Goal: Transaction & Acquisition: Subscribe to service/newsletter

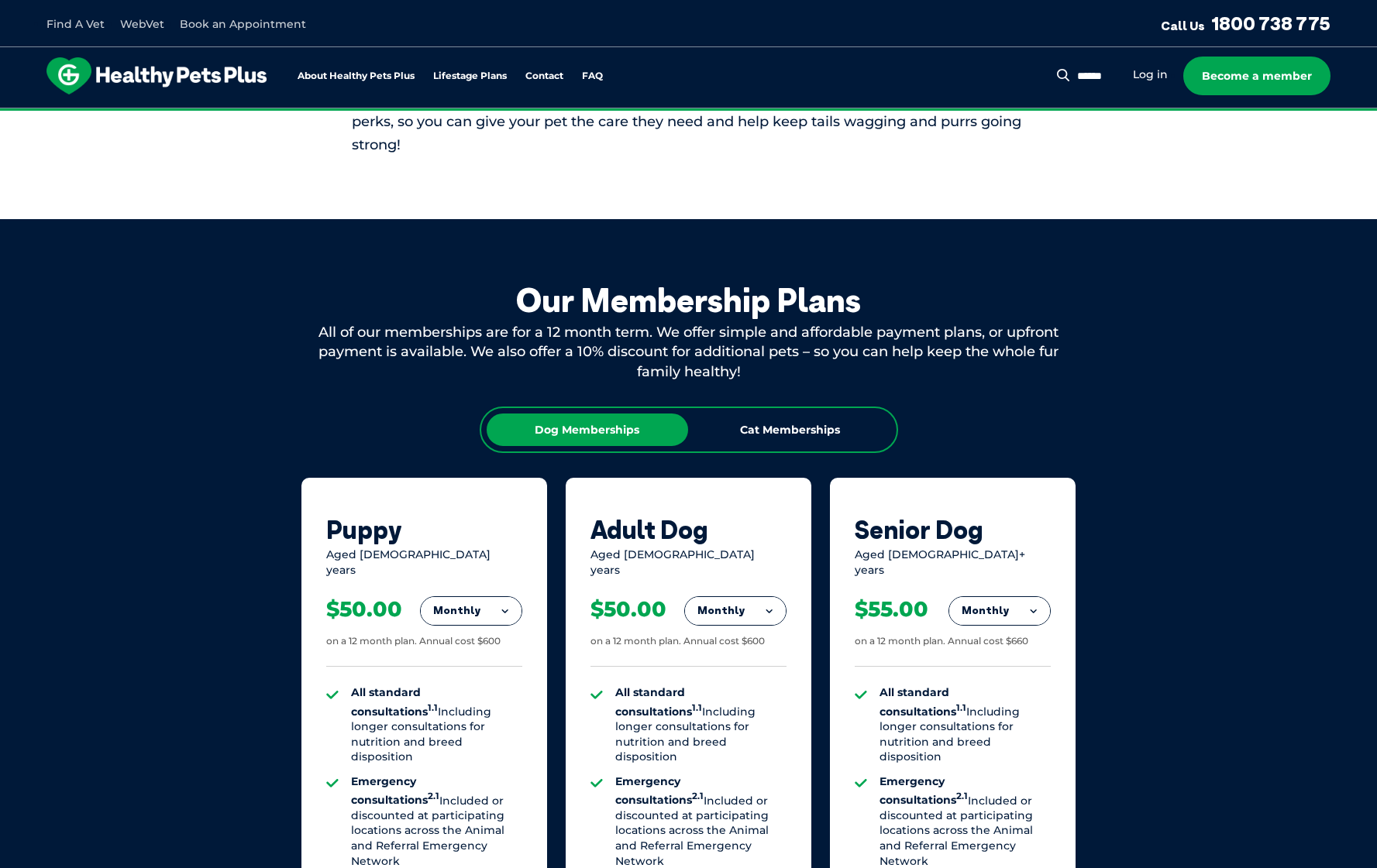
scroll to position [775, 0]
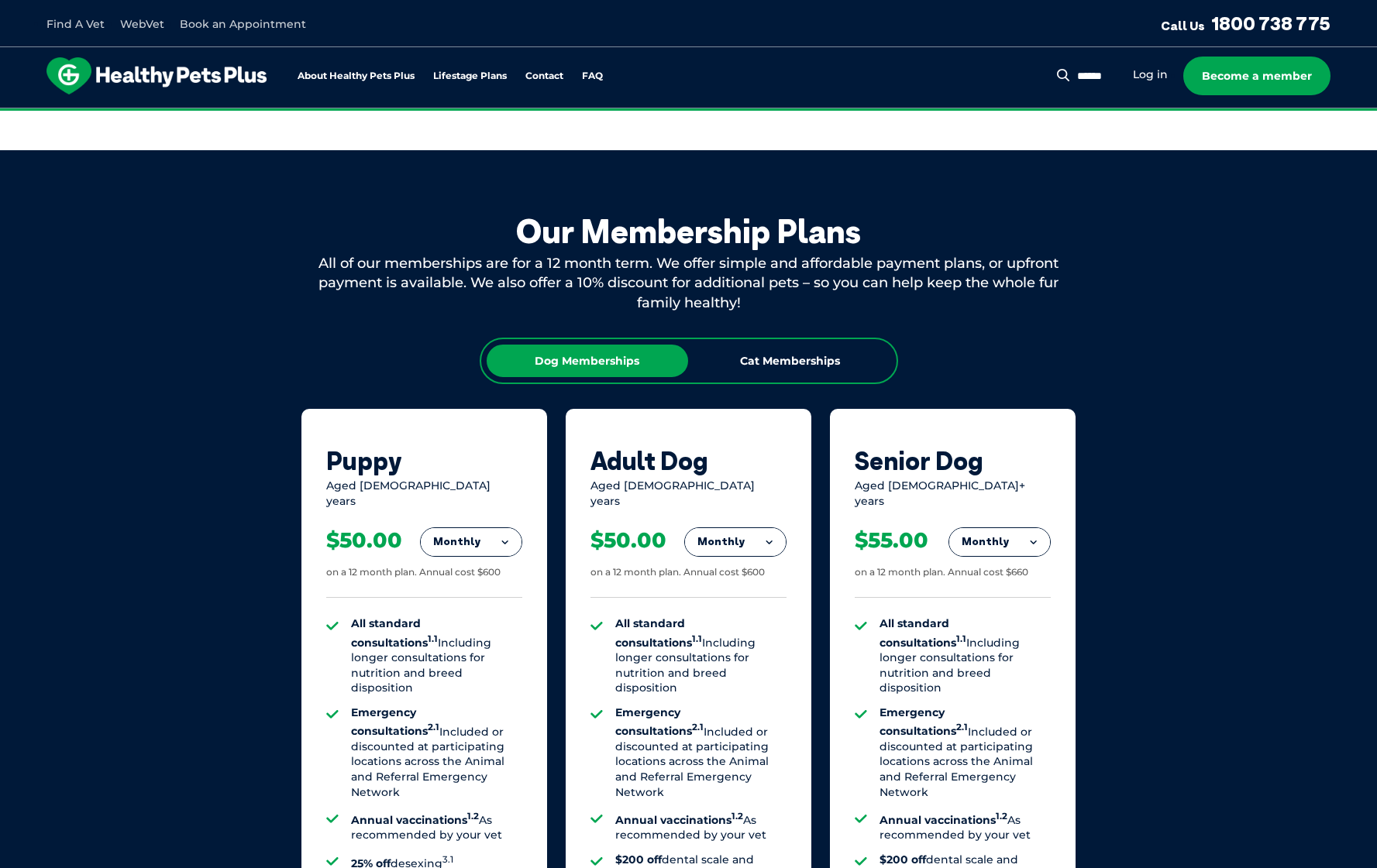
click at [755, 340] on div "Dog Memberships Cat Memberships" at bounding box center [688, 360] width 418 height 46
click at [756, 356] on div "Cat Memberships" at bounding box center [790, 360] width 201 height 32
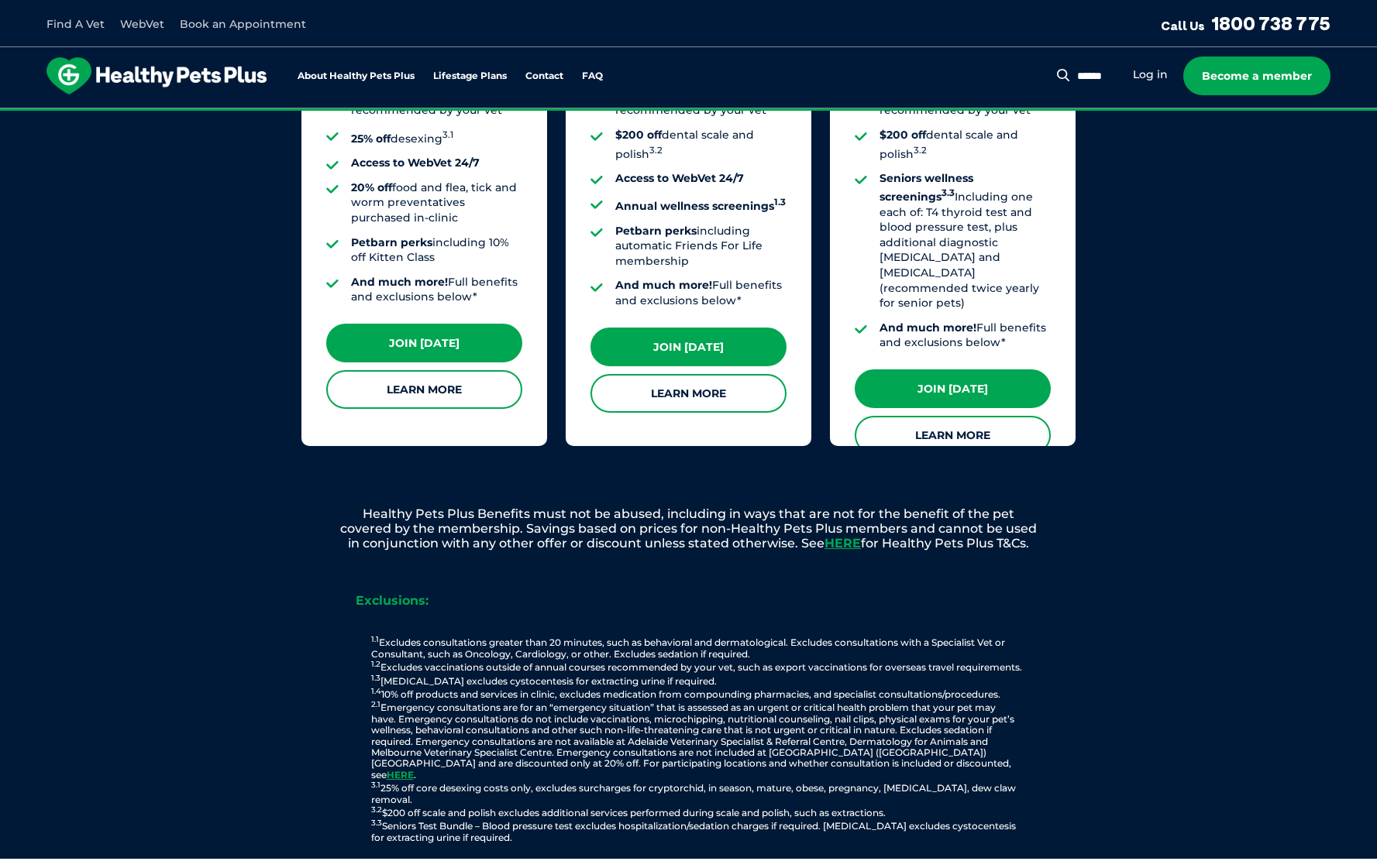
scroll to position [1472, 0]
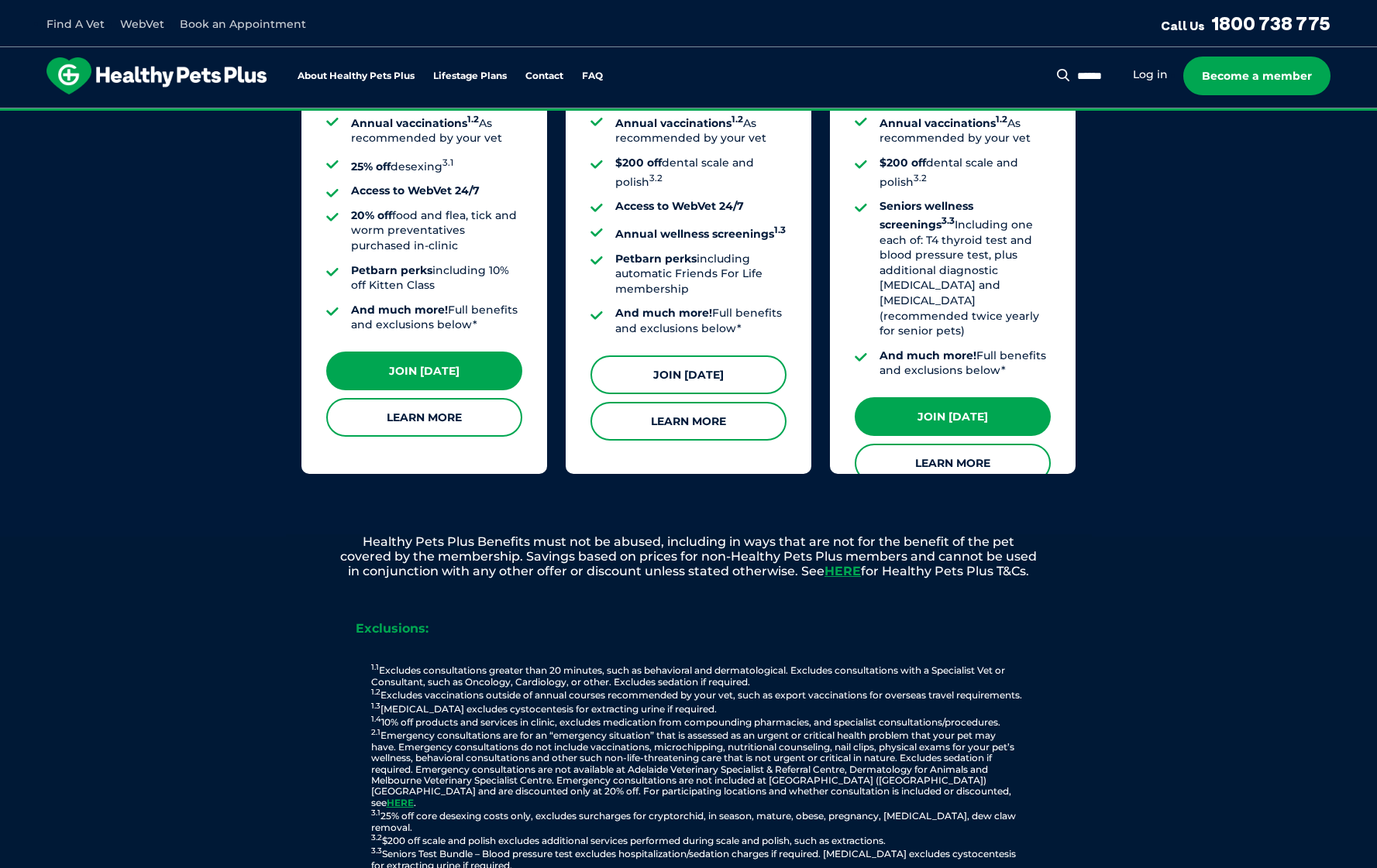
click at [763, 371] on link "Join [DATE]" at bounding box center [689, 375] width 196 height 39
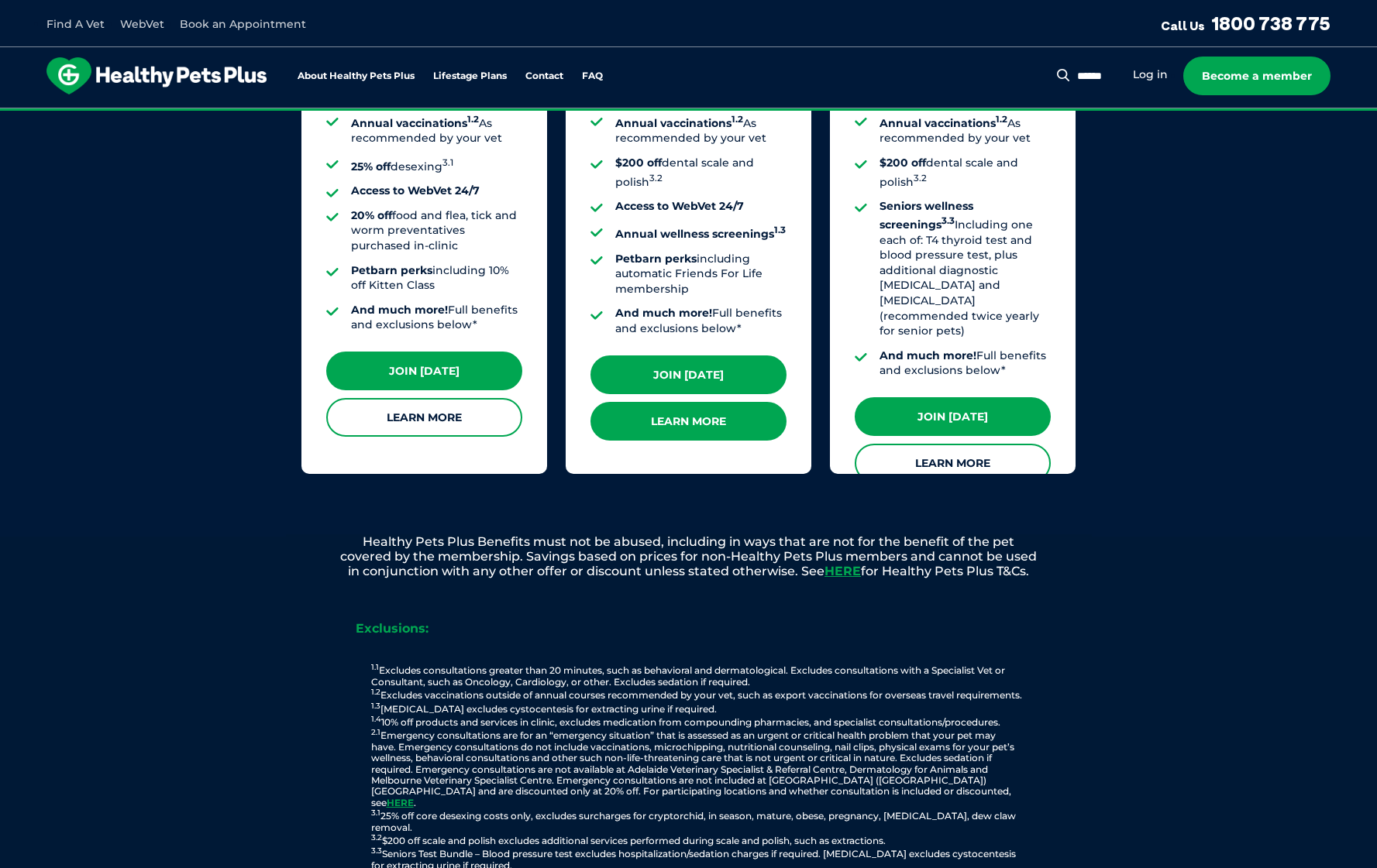
click at [714, 408] on link "Learn More" at bounding box center [689, 421] width 196 height 39
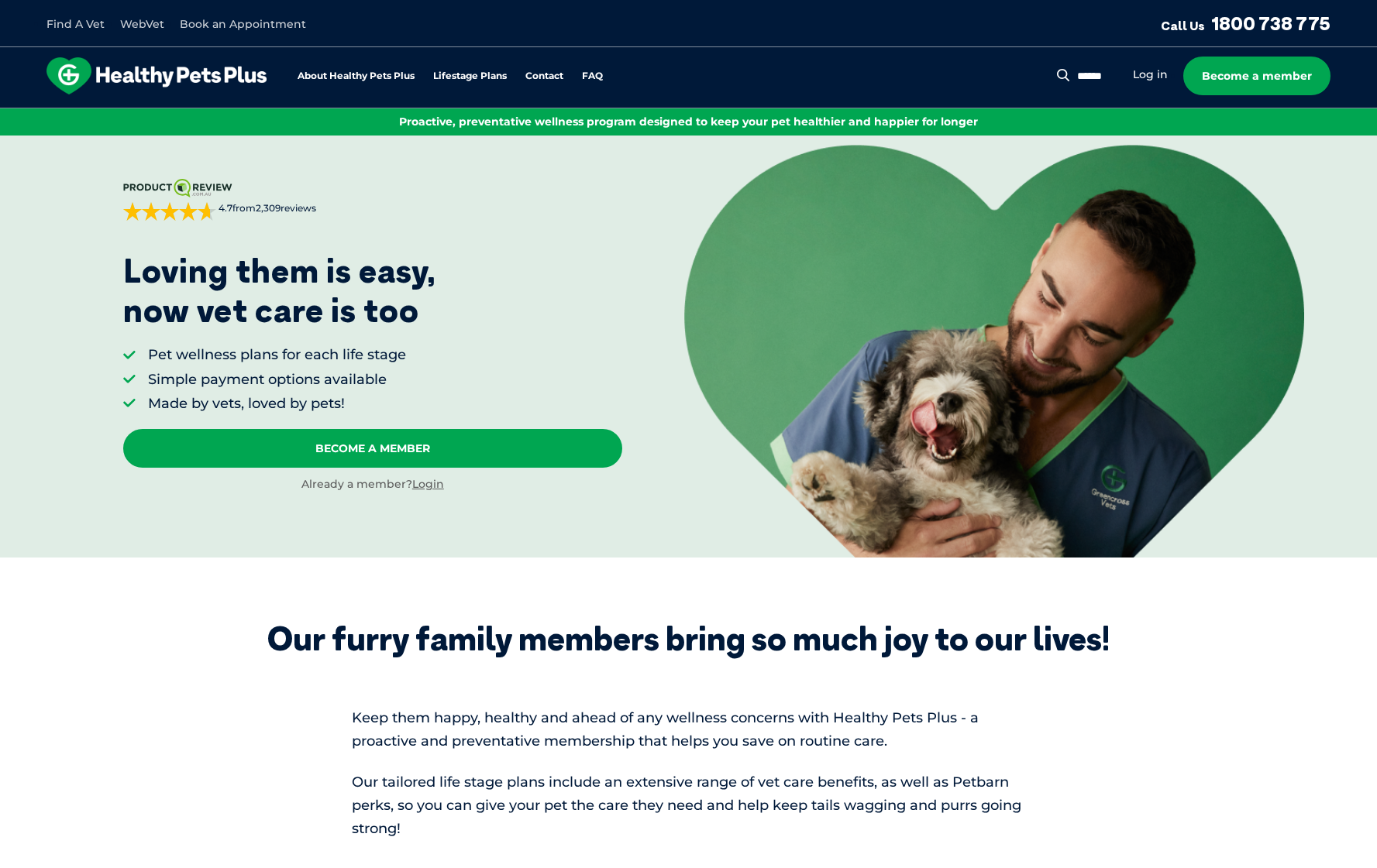
scroll to position [0, 0]
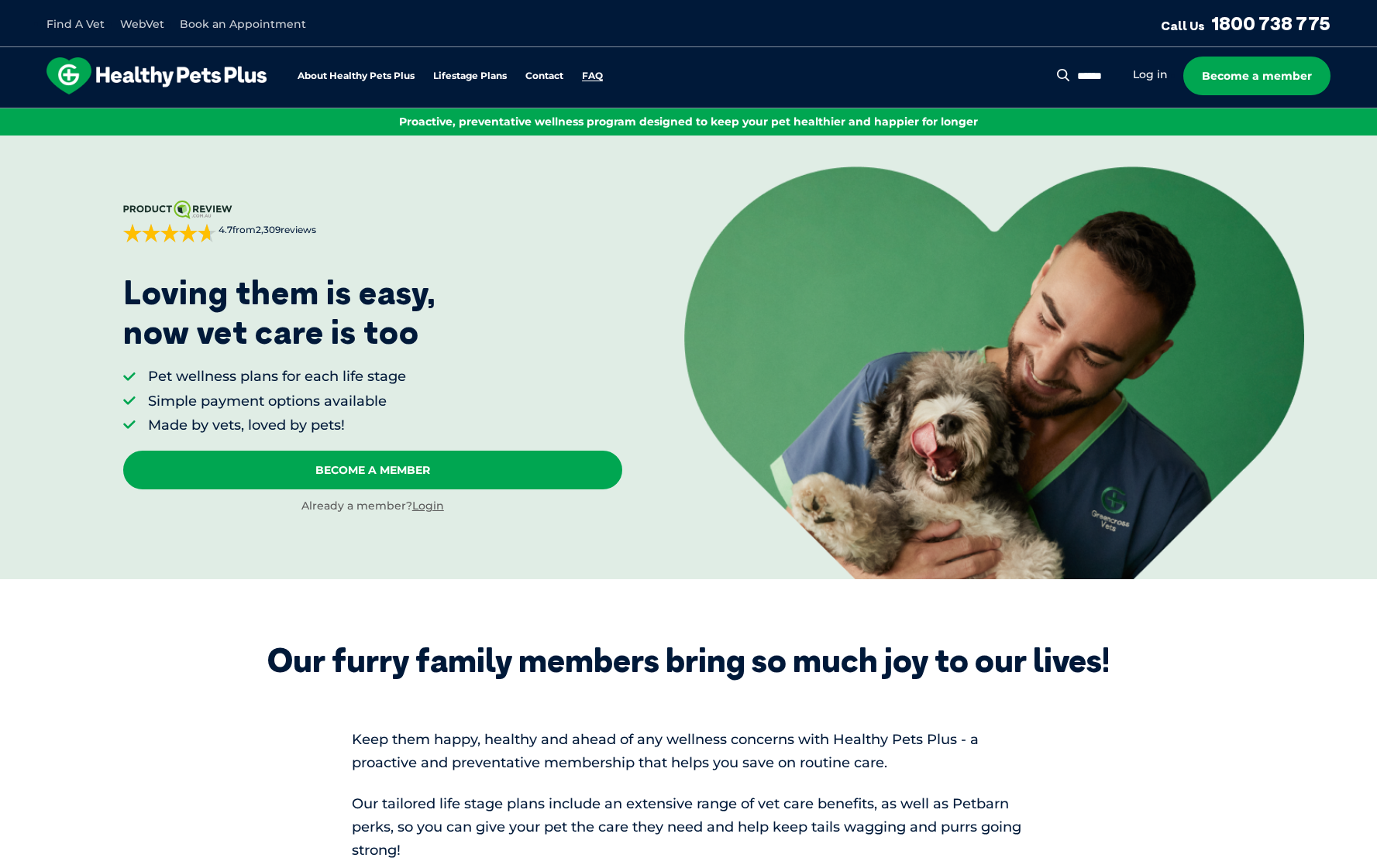
click at [585, 78] on link "FAQ" at bounding box center [593, 76] width 21 height 10
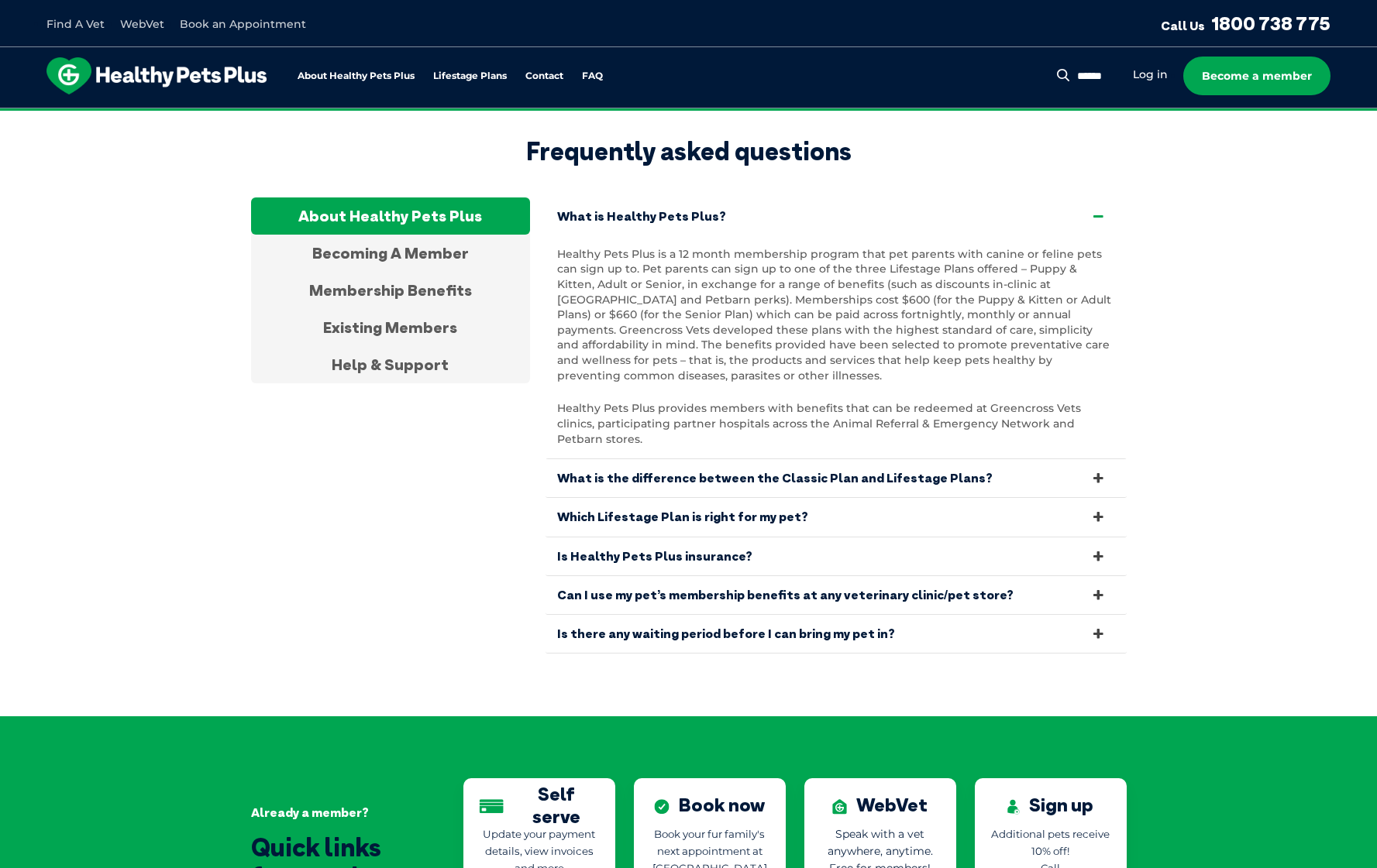
scroll to position [2894, 0]
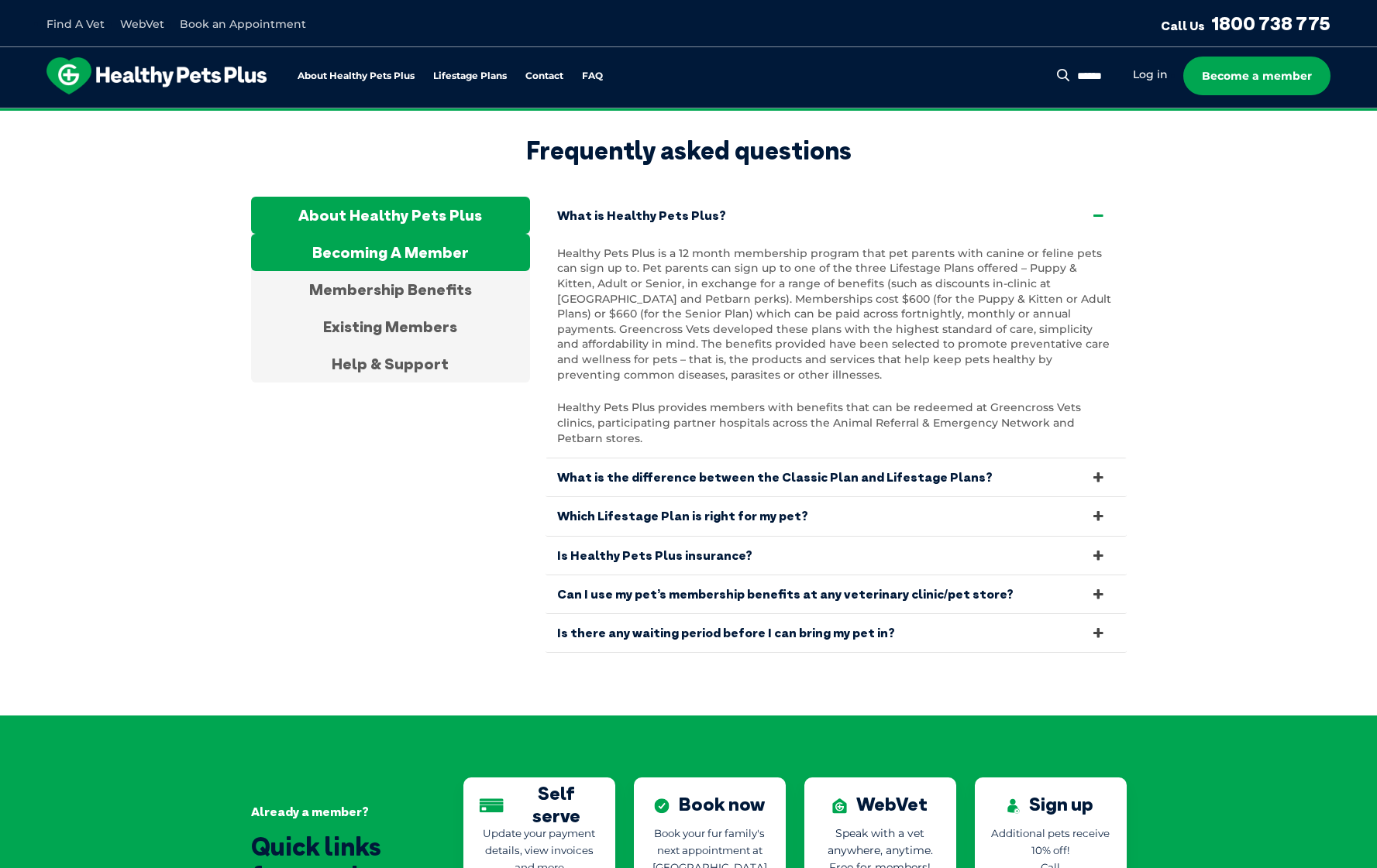
click at [416, 234] on div "Becoming A Member" at bounding box center [391, 252] width 279 height 37
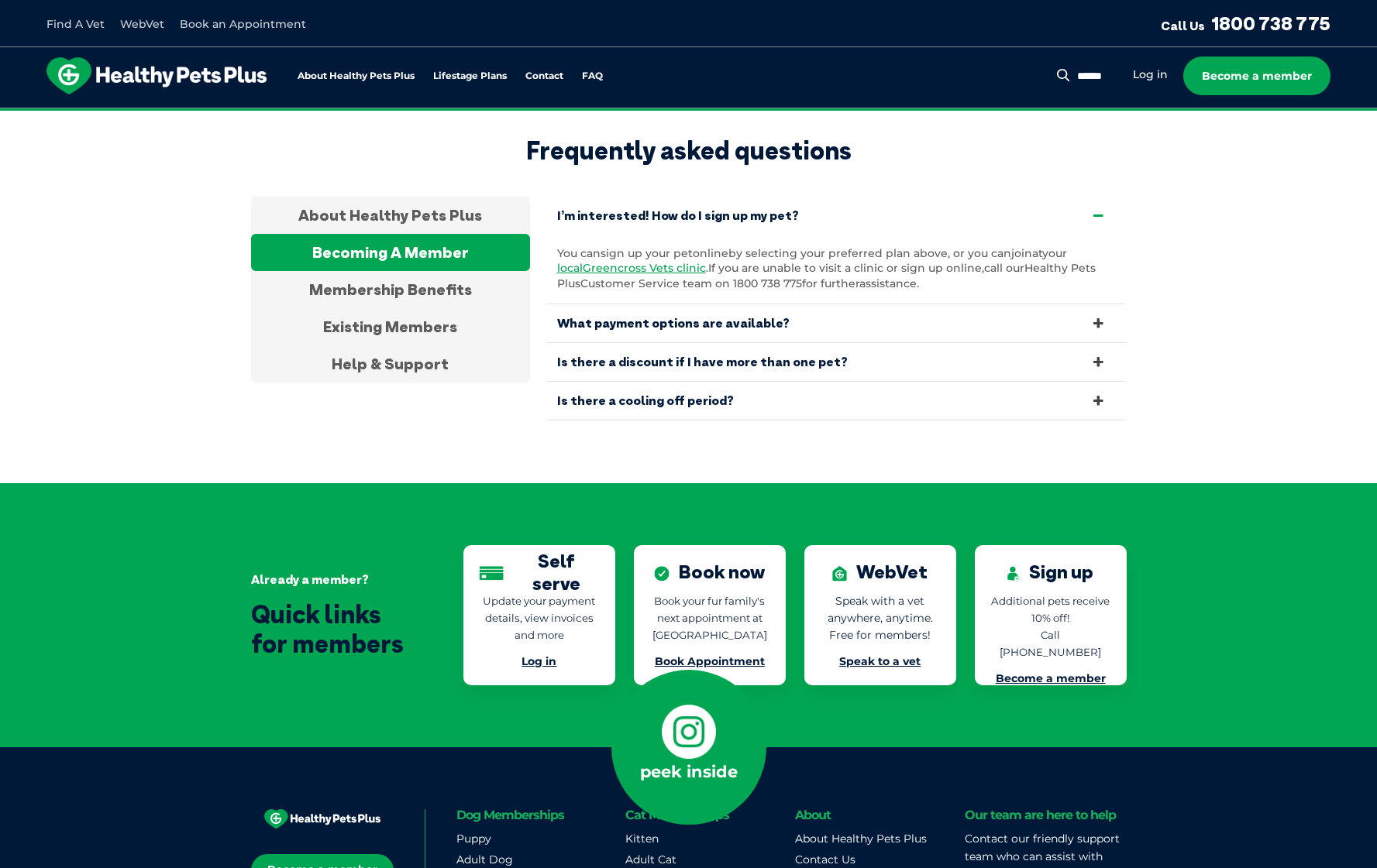
click at [1095, 343] on link "Is there a discount if I have more than one pet?" at bounding box center [836, 362] width 581 height 38
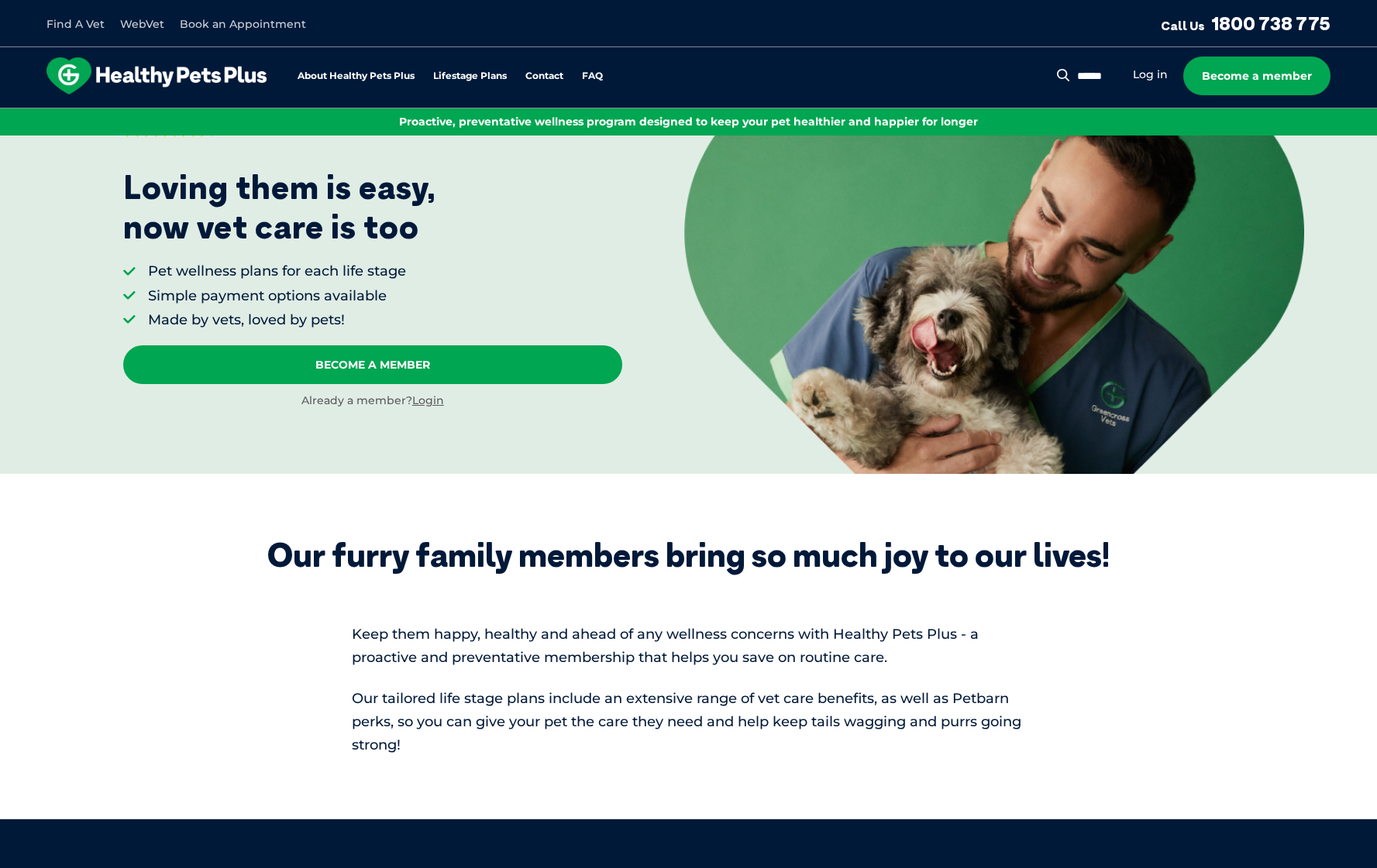
scroll to position [0, 0]
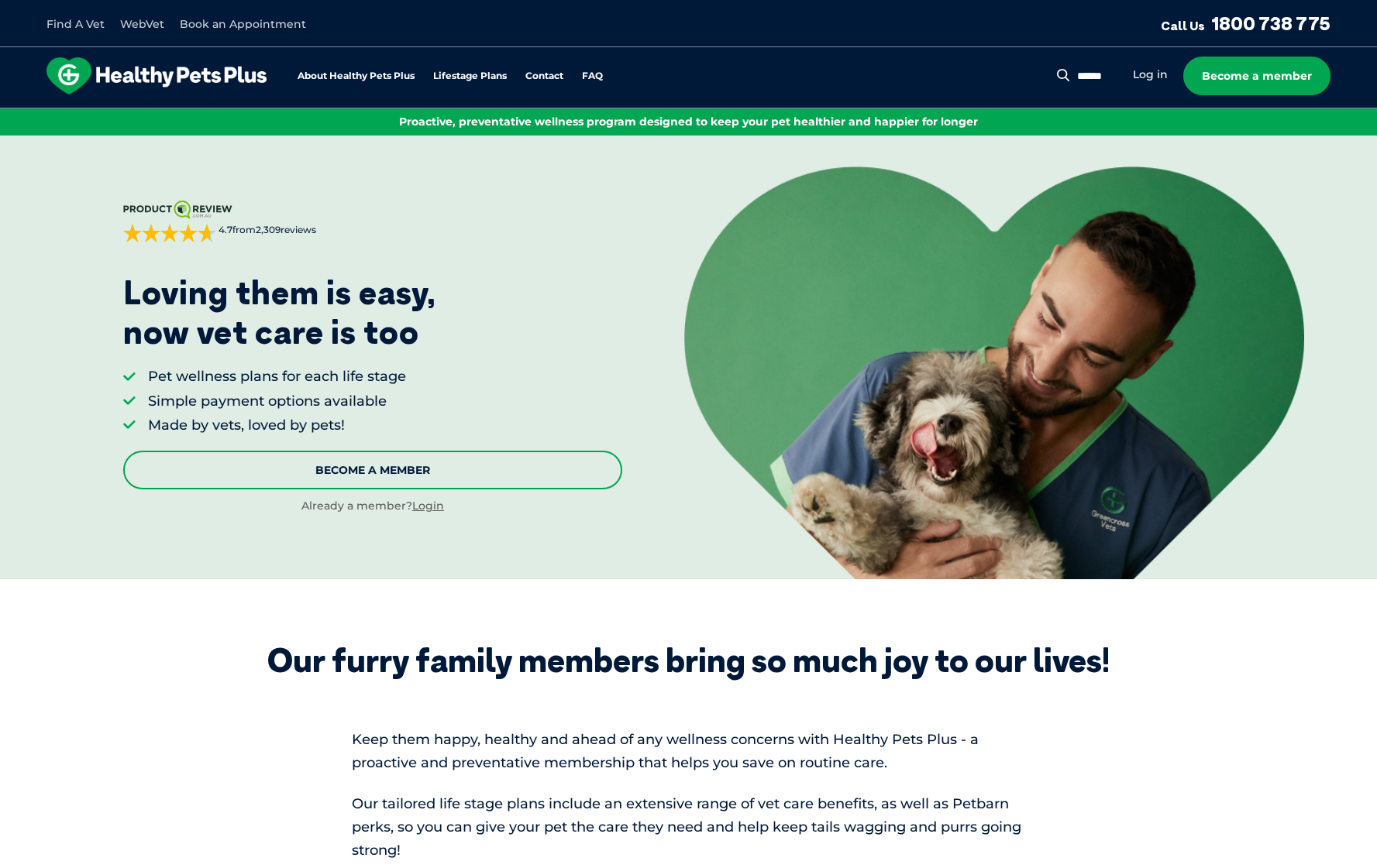
click at [340, 466] on link "Become A Member" at bounding box center [373, 470] width 499 height 39
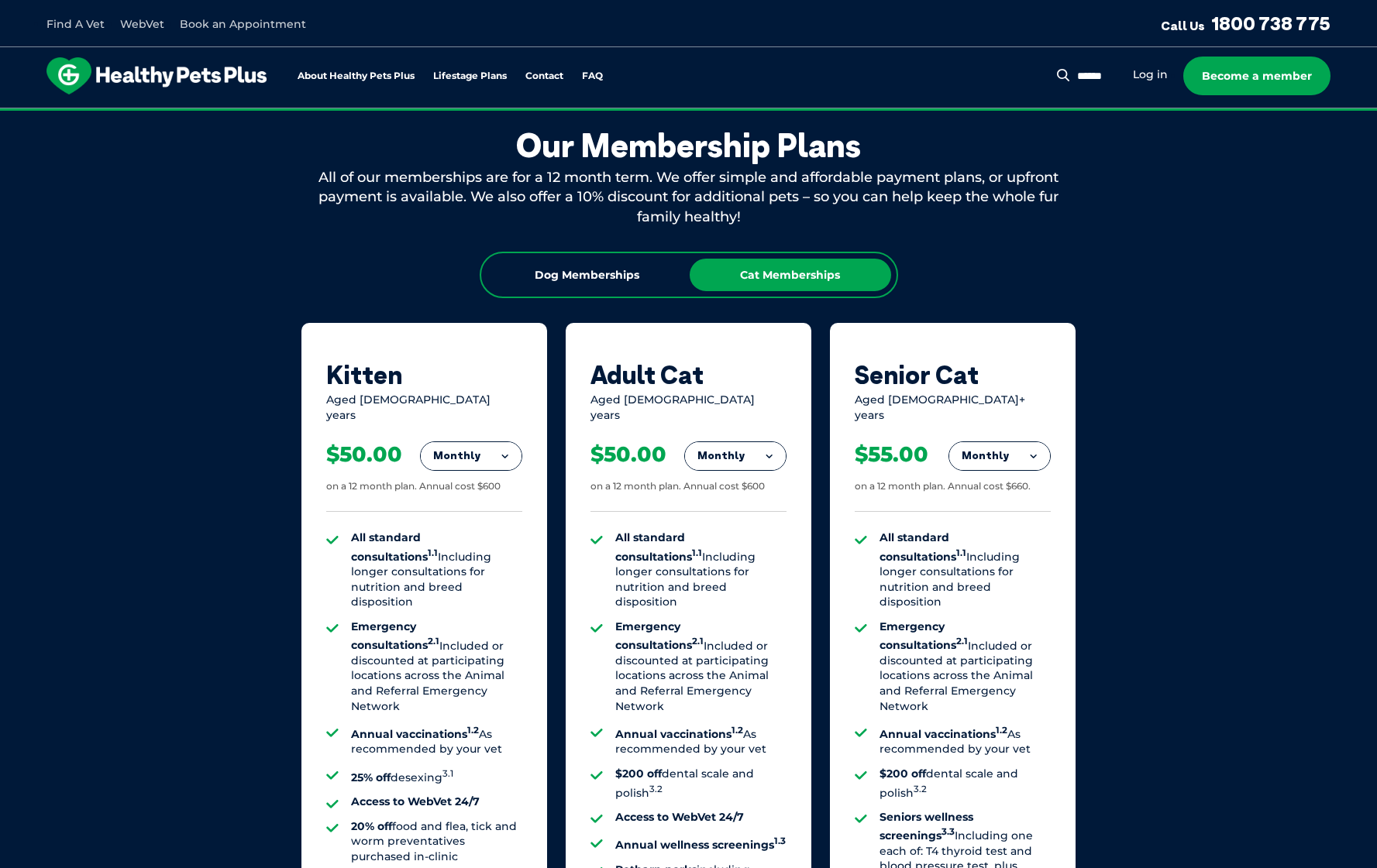
scroll to position [863, 0]
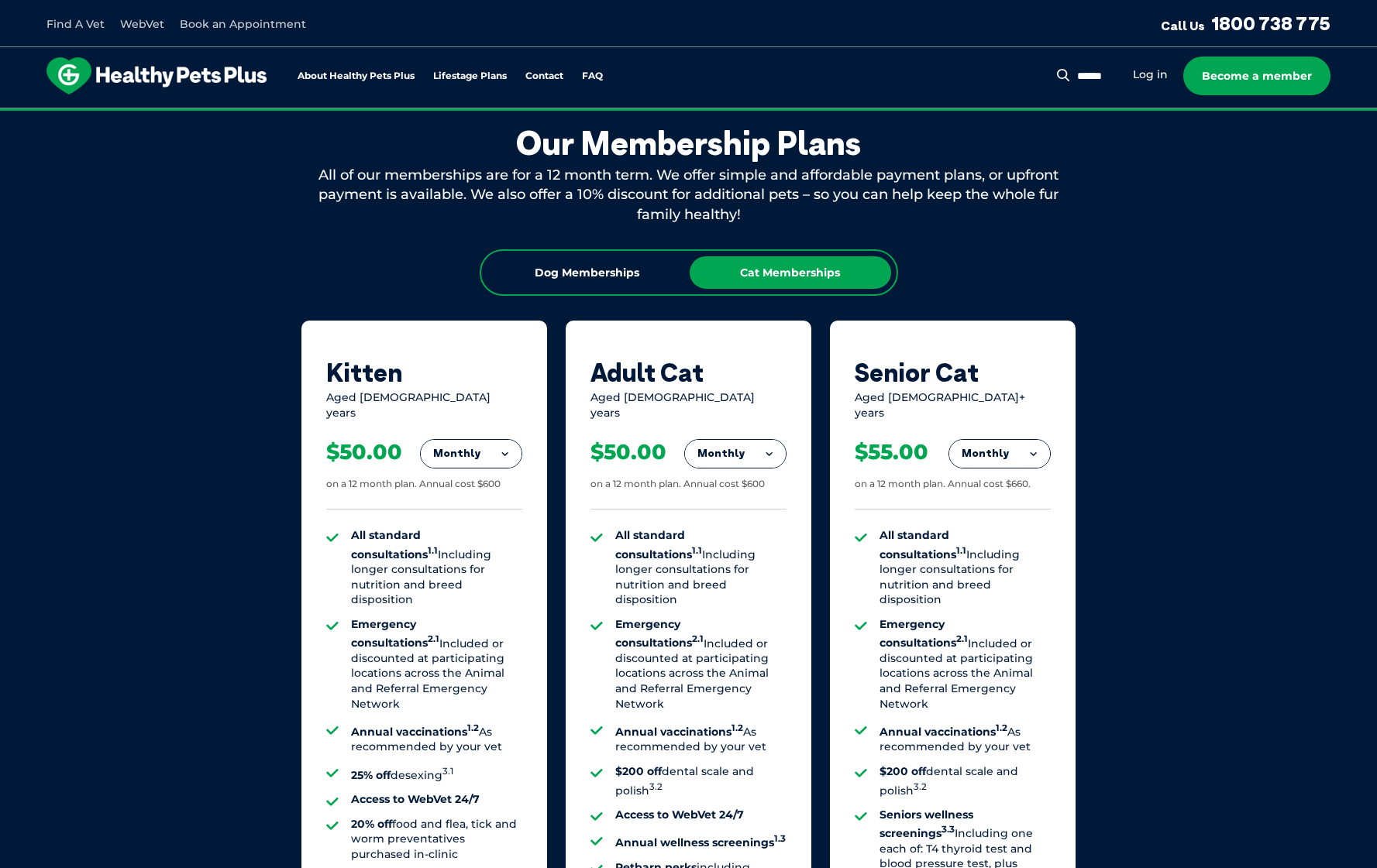
click at [660, 651] on li "Emergency consultations 2.1 Included or discounted at participating locations a…" at bounding box center [700, 664] width 171 height 94
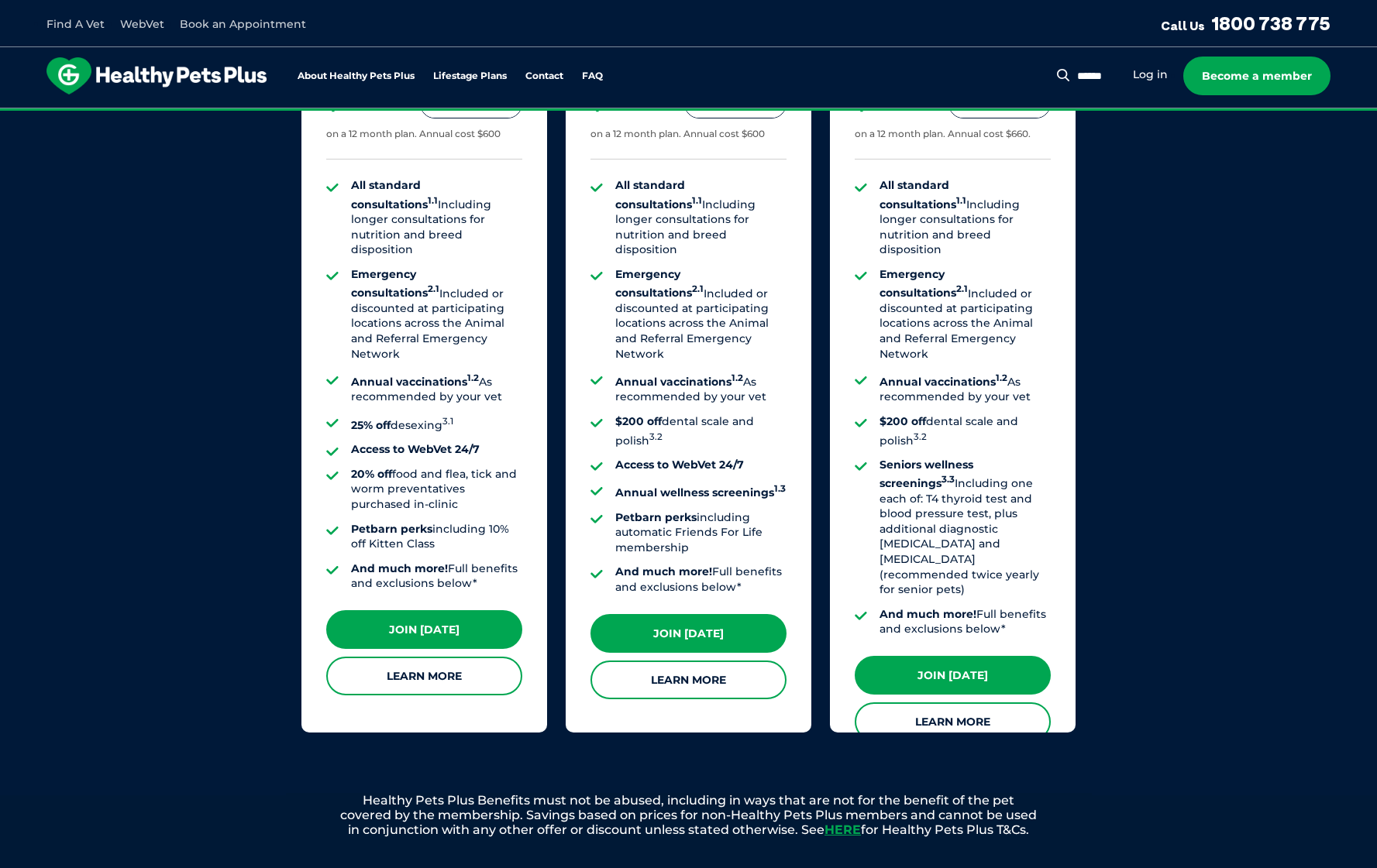
scroll to position [1250, 0]
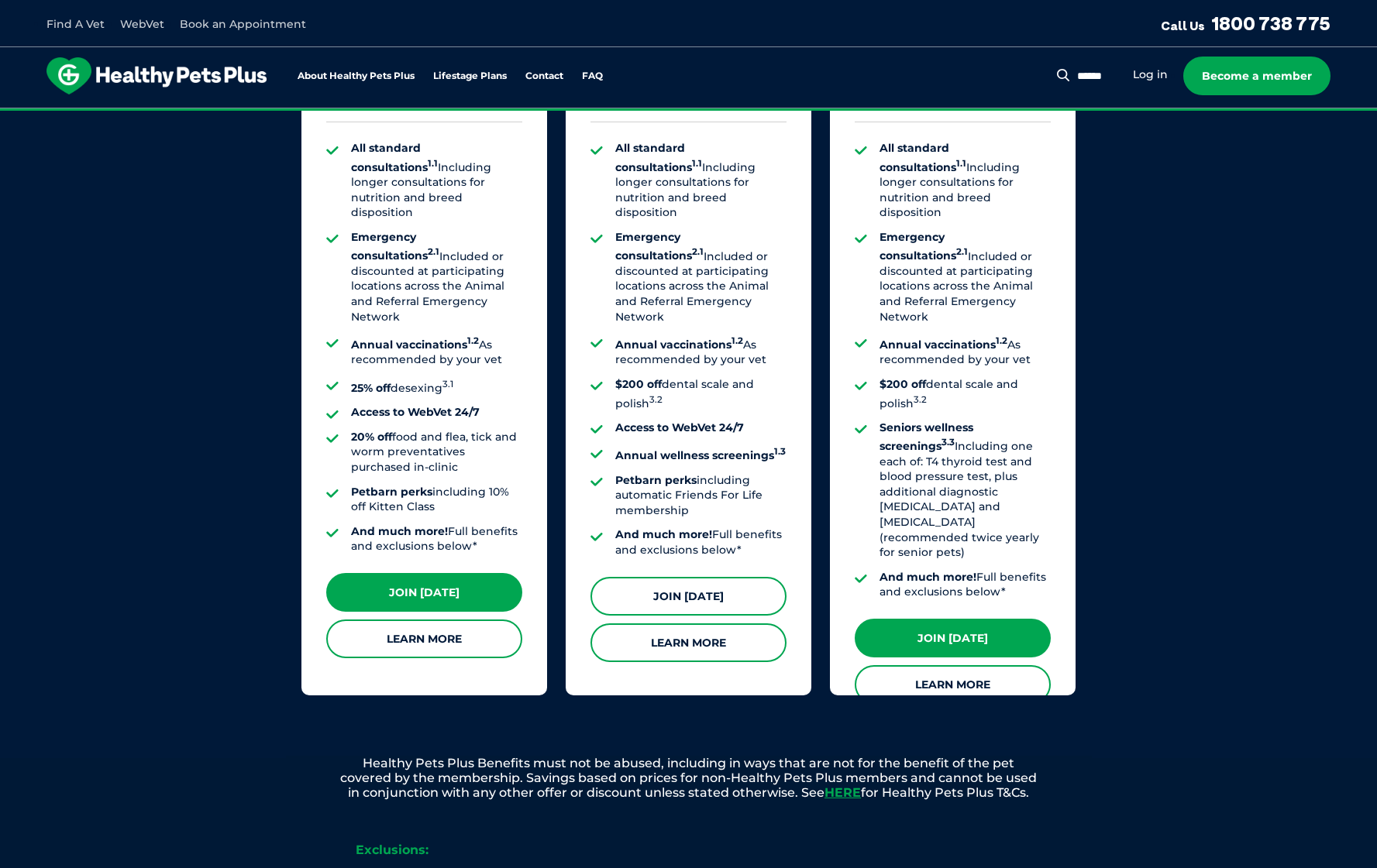
click at [671, 577] on link "Join [DATE]" at bounding box center [689, 596] width 196 height 39
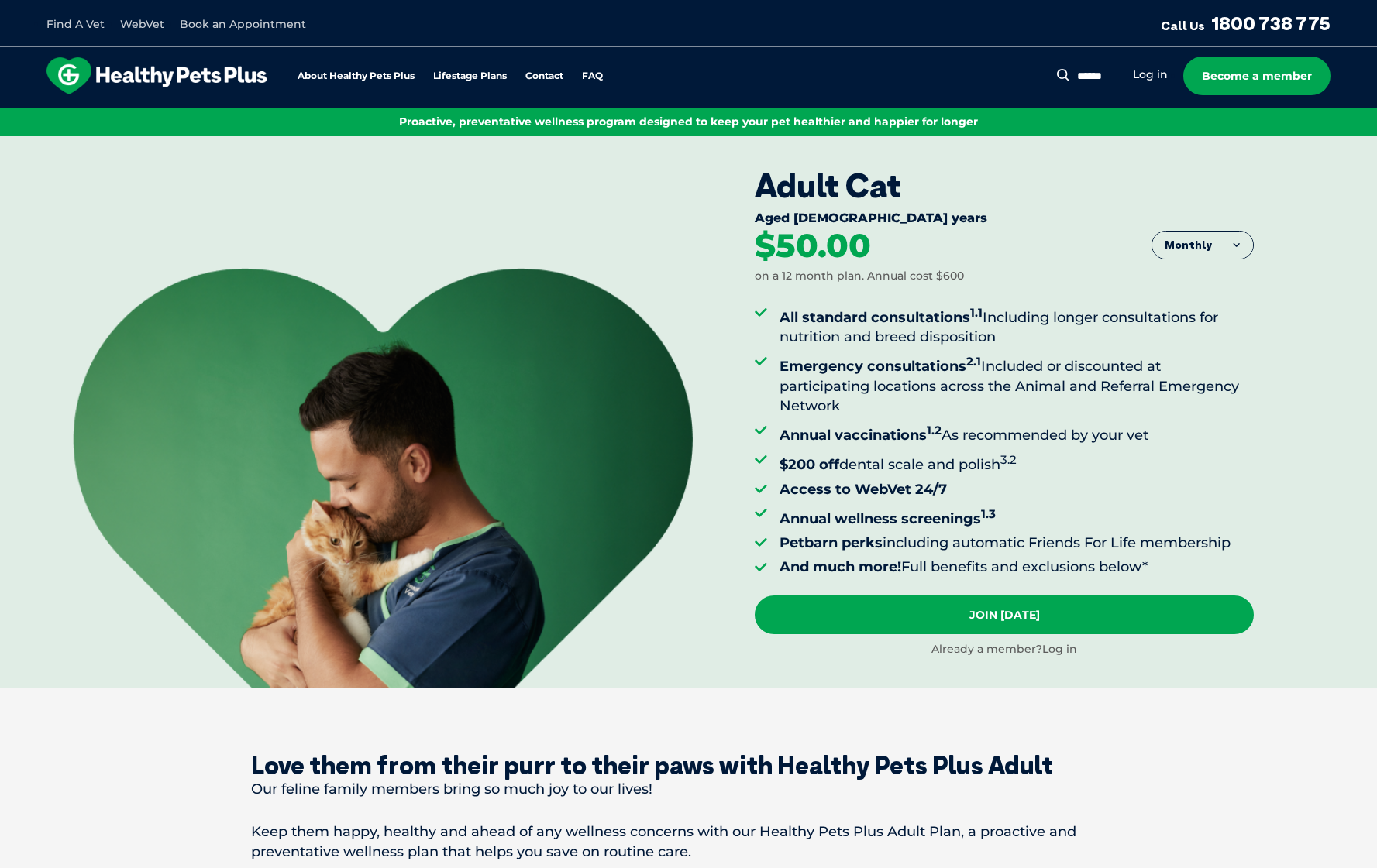
click at [1205, 241] on button "Monthly" at bounding box center [1202, 245] width 101 height 28
click at [1285, 200] on div "Adult Cat Aged 1-10 years Monthly Fortnightly Monthly Yearly $23.08" at bounding box center [1066, 412] width 622 height 553
click at [1217, 236] on button "Monthly" at bounding box center [1202, 245] width 101 height 28
click at [1241, 284] on li "Fortnightly" at bounding box center [1202, 277] width 101 height 39
click at [1234, 239] on button "Fortnightly" at bounding box center [1199, 245] width 109 height 28
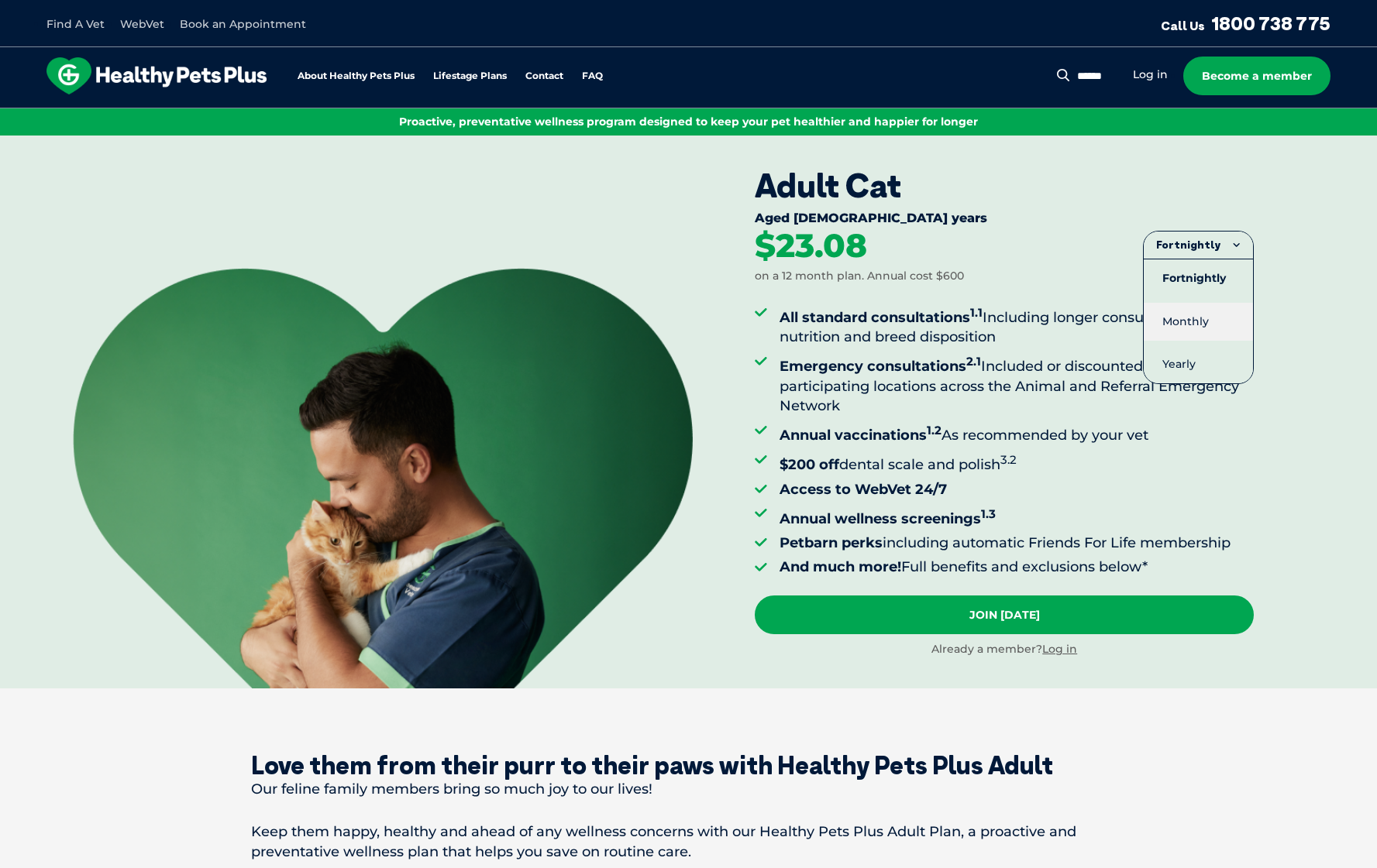
click at [1228, 328] on li "Monthly" at bounding box center [1199, 322] width 109 height 38
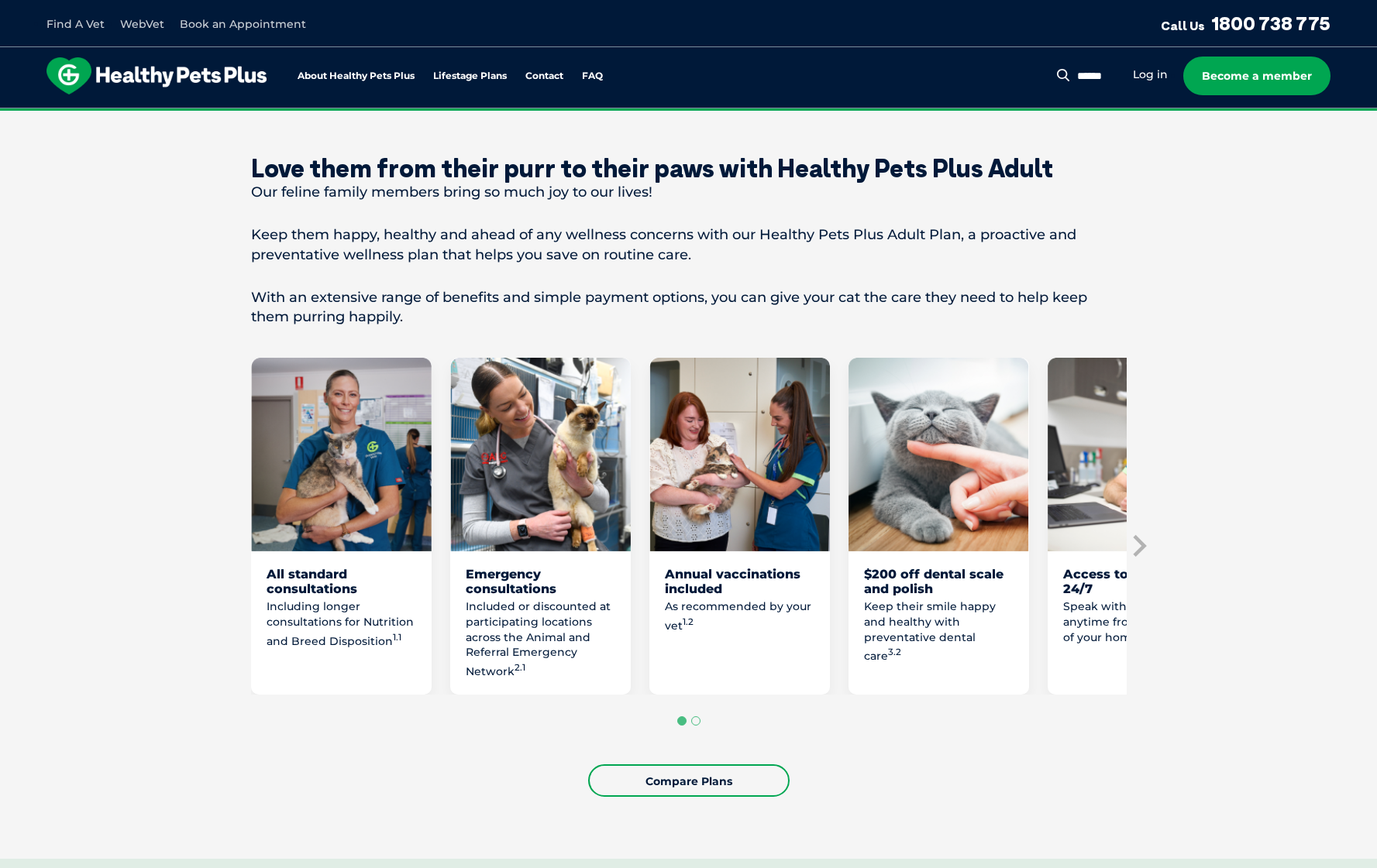
scroll to position [620, 0]
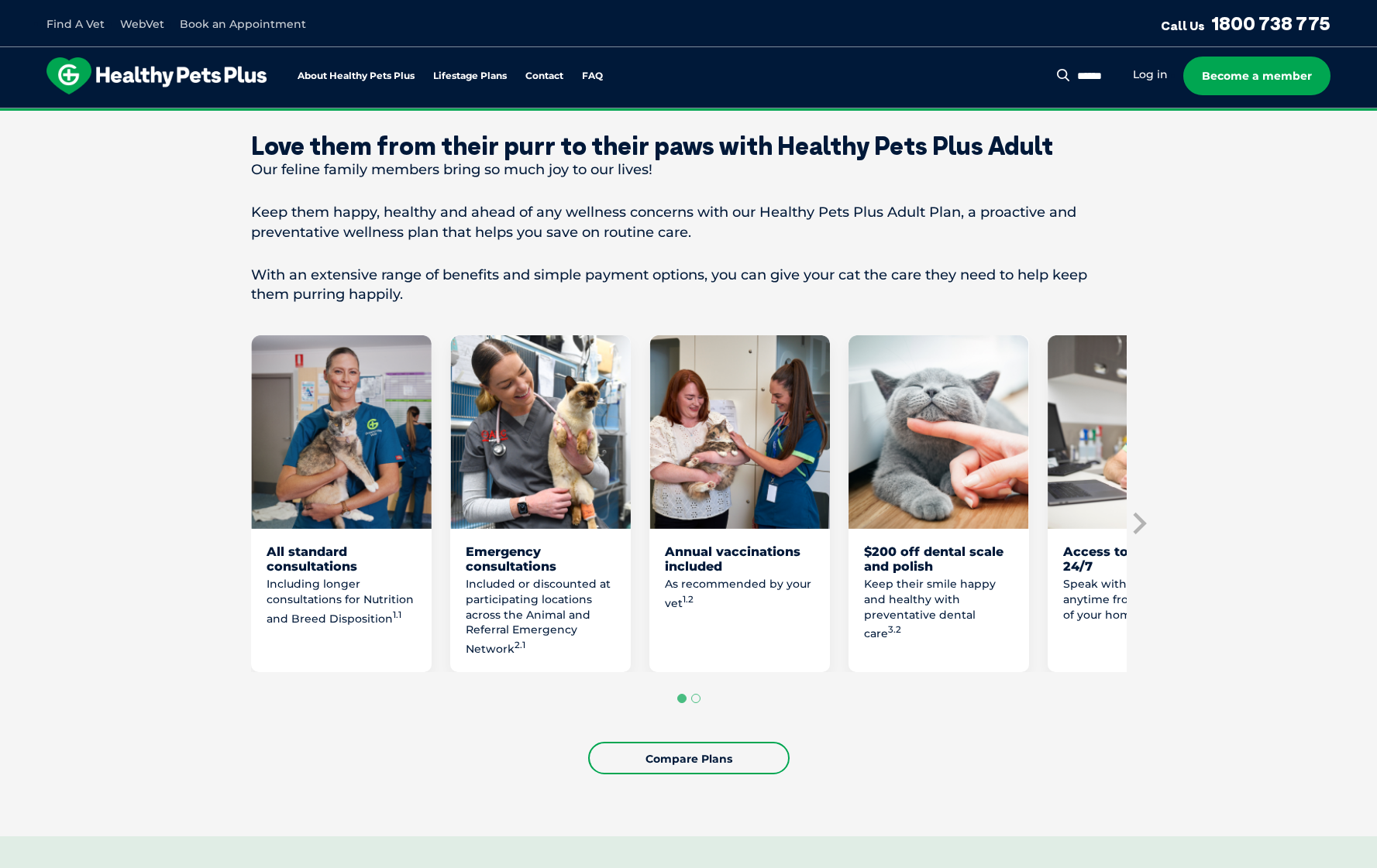
drag, startPoint x: 737, startPoint y: 773, endPoint x: 734, endPoint y: 761, distance: 12.4
click at [737, 773] on link "Compare Plans" at bounding box center [688, 759] width 201 height 32
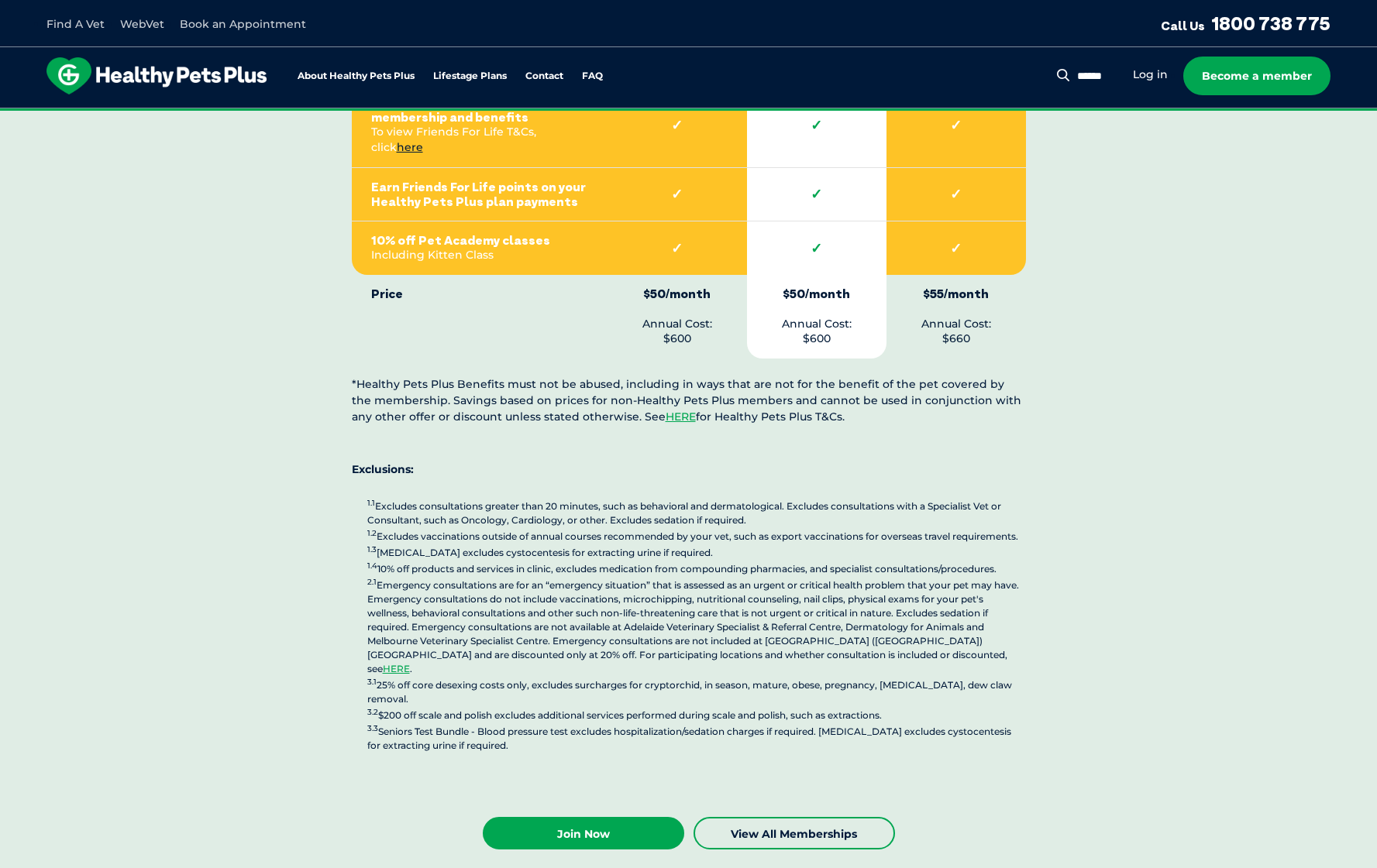
scroll to position [3530, 0]
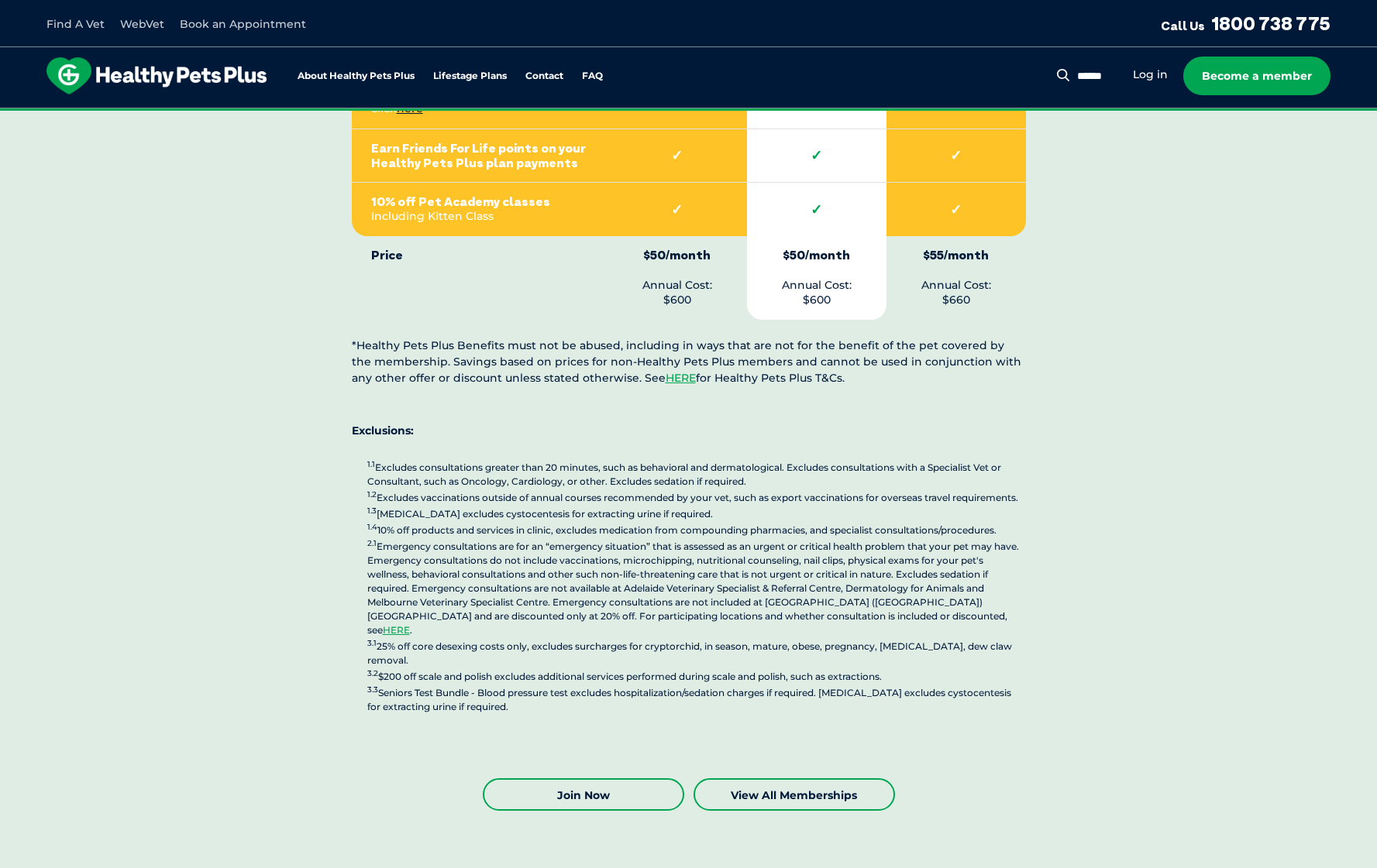
click at [537, 778] on link "Join Now" at bounding box center [583, 794] width 201 height 32
